Goal: Task Accomplishment & Management: Complete application form

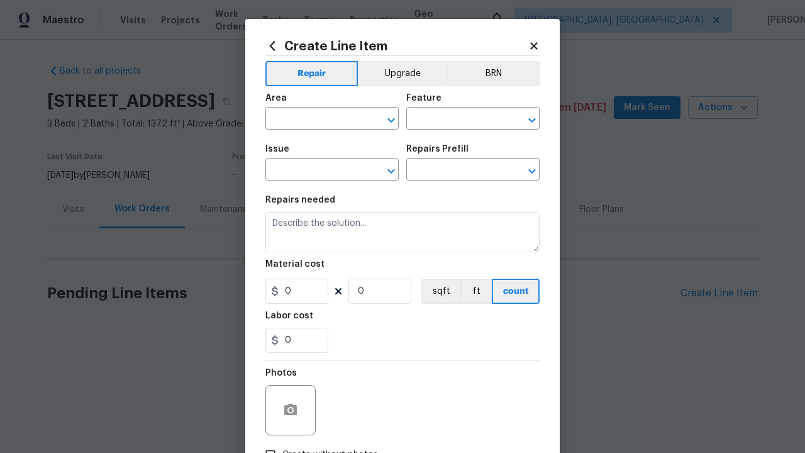
type input "Bedroom"
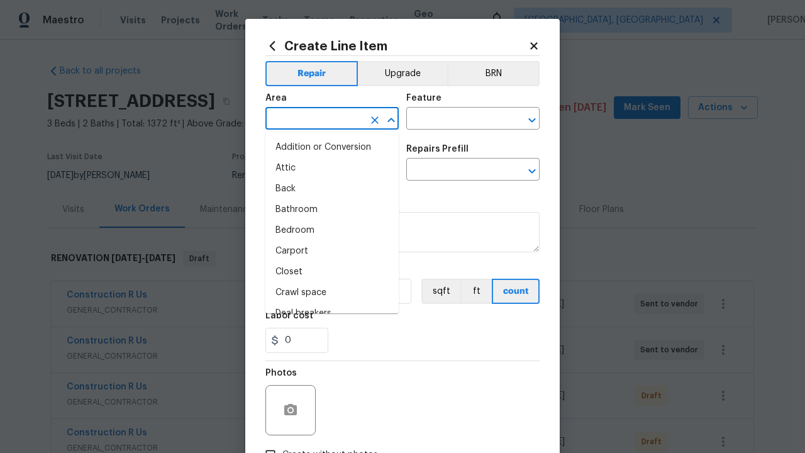
click at [332, 230] on li "Bedroom" at bounding box center [331, 230] width 133 height 21
type input "Bedroom"
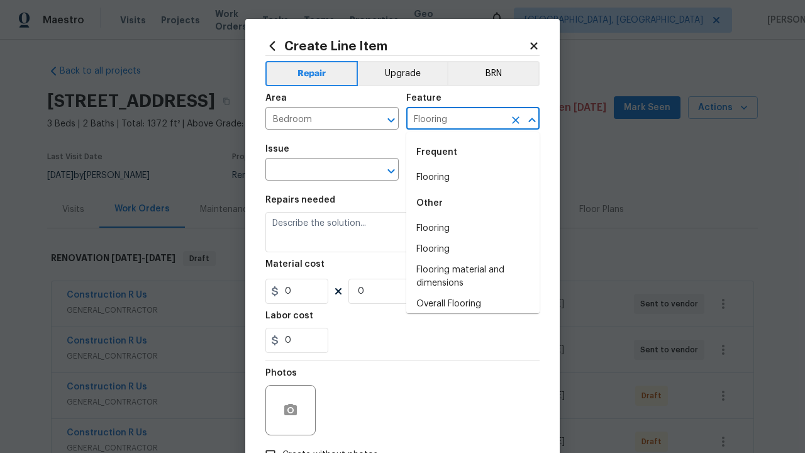
click at [473, 177] on li "Flooring" at bounding box center [472, 177] width 133 height 21
type input "Flooring"
type input "Wallpaper"
click at [455, 170] on input "text" at bounding box center [455, 170] width 98 height 19
type input "Remove"
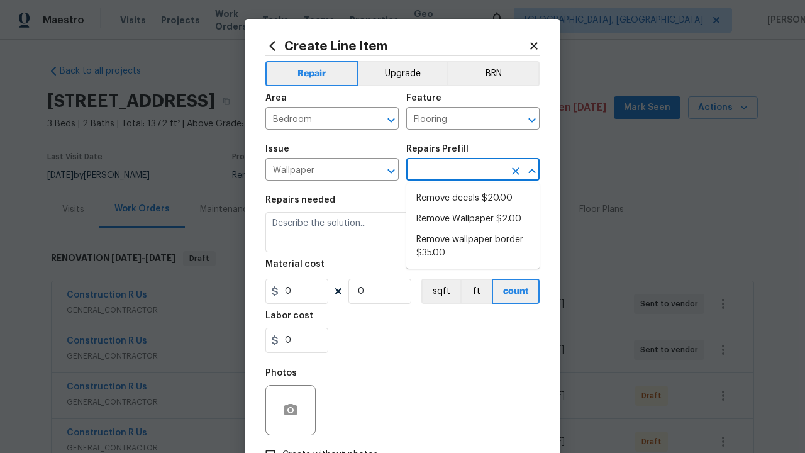
click at [473, 198] on li "Remove decals $20.00" at bounding box center [472, 198] width 133 height 21
type input "Walls and Ceiling"
type input "Remove decals $20.00"
type textarea "Remove decals from door/wall/ceiling"
type input "20"
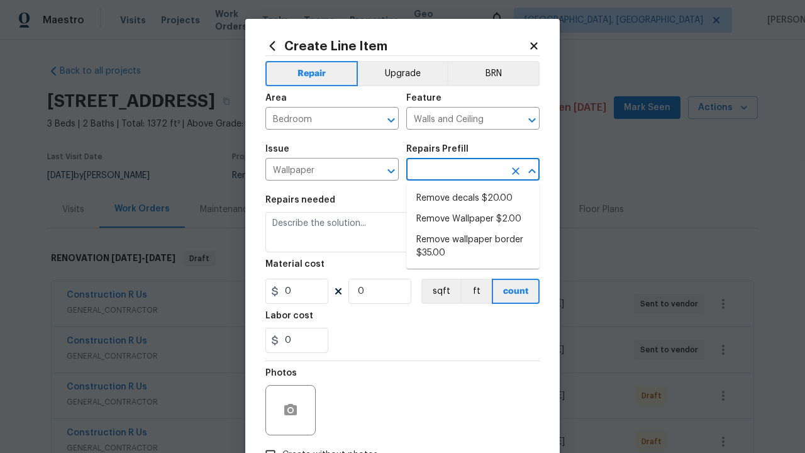
type input "1"
type input "Remove decals $20.00"
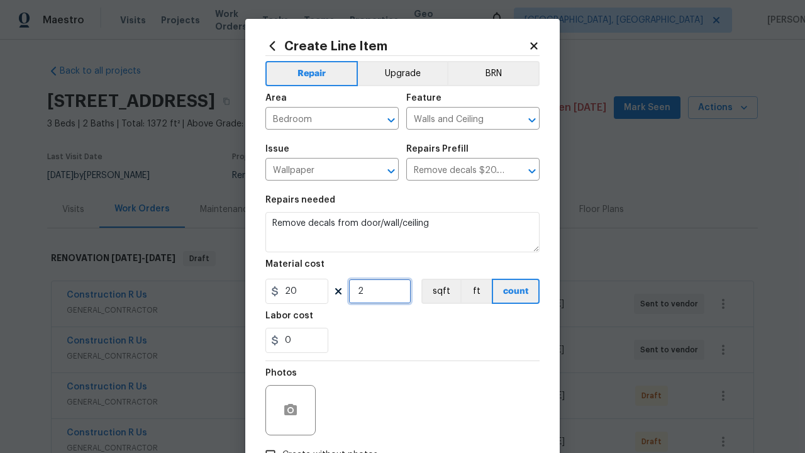
type input "2"
click at [439, 291] on button "sqft" at bounding box center [440, 290] width 39 height 25
click at [270, 442] on input "Create without photos" at bounding box center [270, 454] width 24 height 24
checkbox input "true"
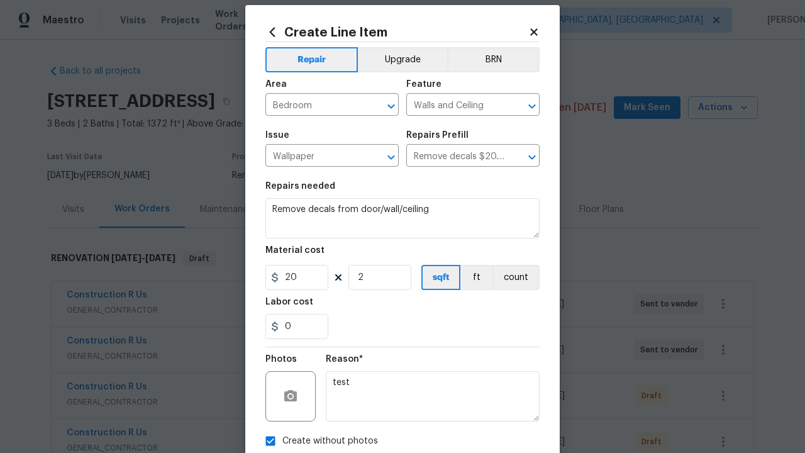
type textarea "test"
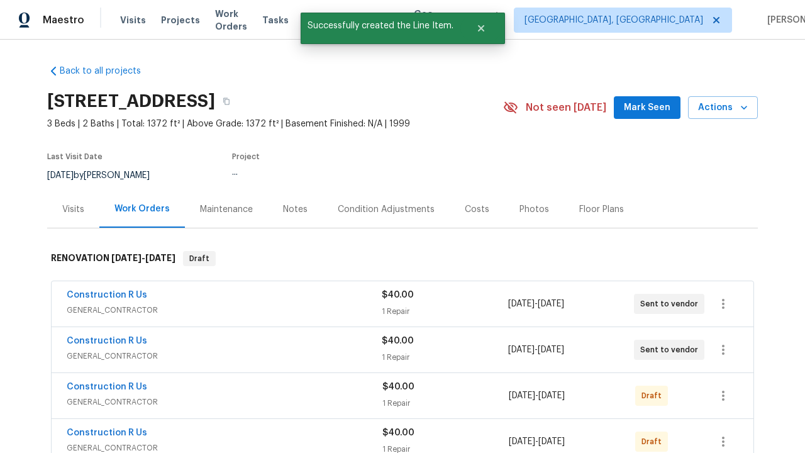
checkbox input "true"
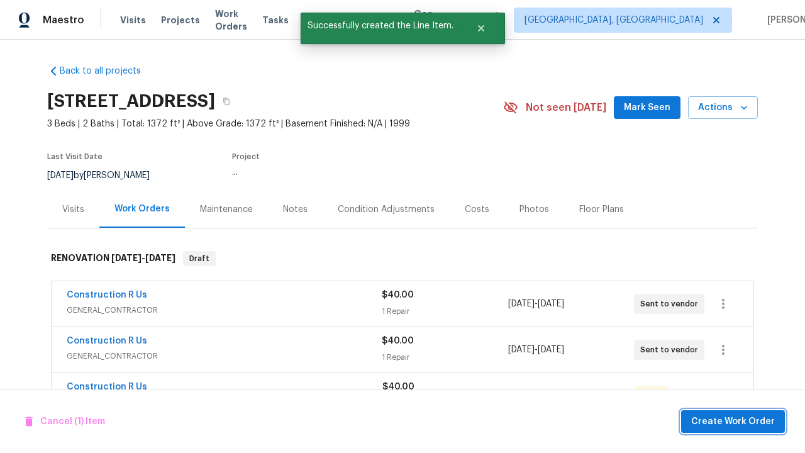
click at [735, 420] on span "Create Work Order" at bounding box center [733, 422] width 84 height 16
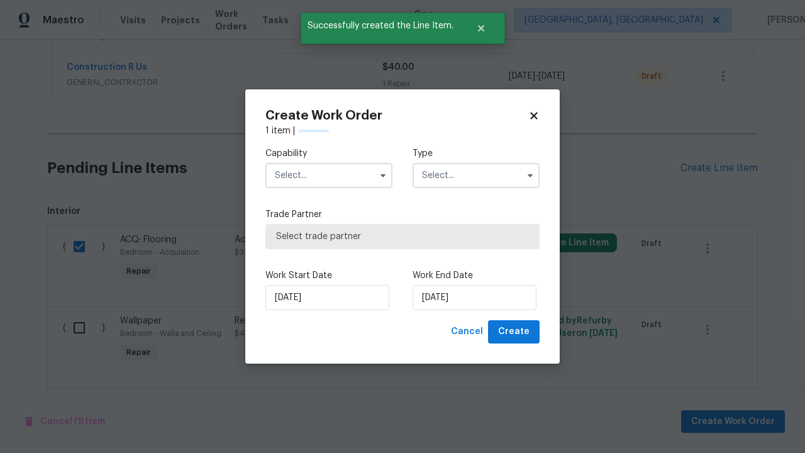
click at [329, 163] on input "text" at bounding box center [328, 175] width 127 height 25
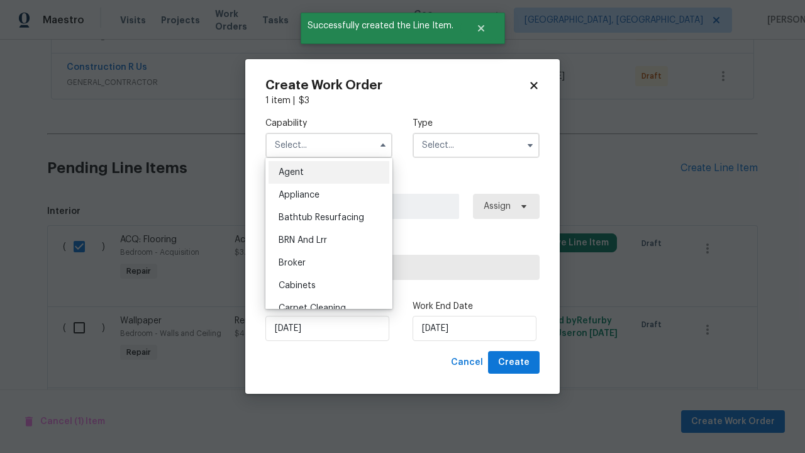
type input "General Contractor"
click at [476, 145] on input "text" at bounding box center [475, 145] width 127 height 25
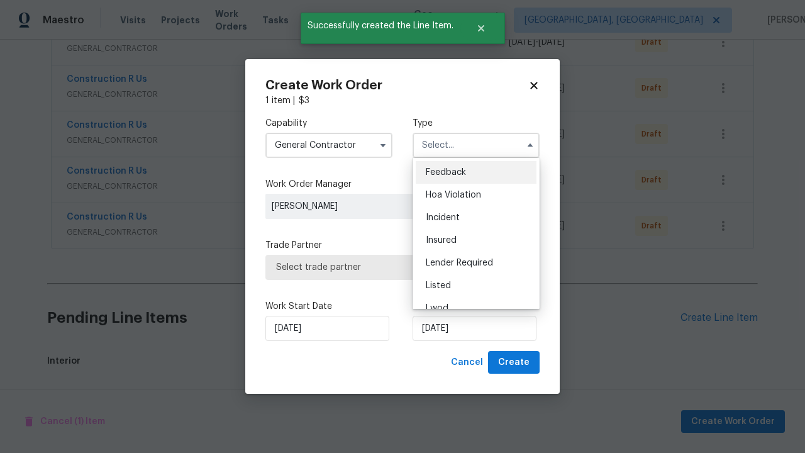
scroll to position [674, 0]
click at [448, 371] on span "Renovation" at bounding box center [449, 375] width 47 height 9
type input "Renovation"
click at [393, 266] on span "Select trade partner" at bounding box center [402, 267] width 253 height 13
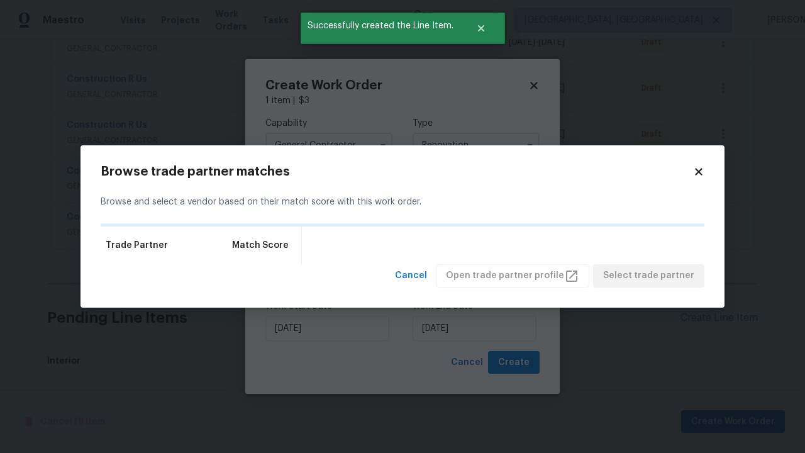
scroll to position [824, 0]
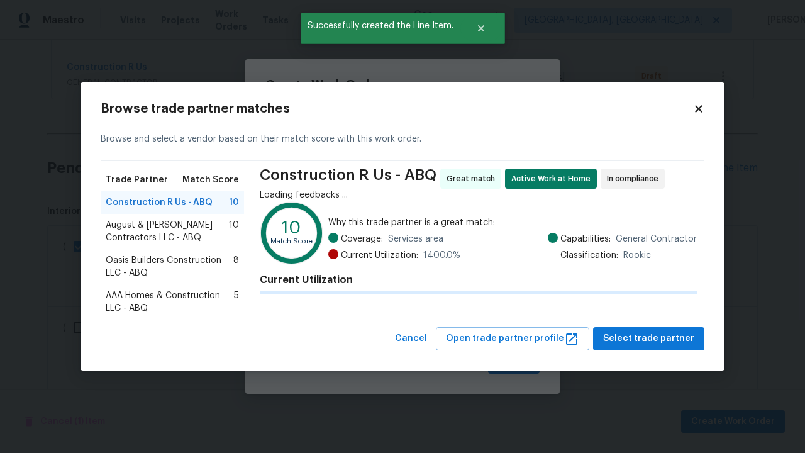
click at [652, 338] on span "Select trade partner" at bounding box center [648, 339] width 91 height 16
click at [515, 362] on span "Create" at bounding box center [513, 362] width 31 height 16
